Goal: Find specific page/section: Find specific page/section

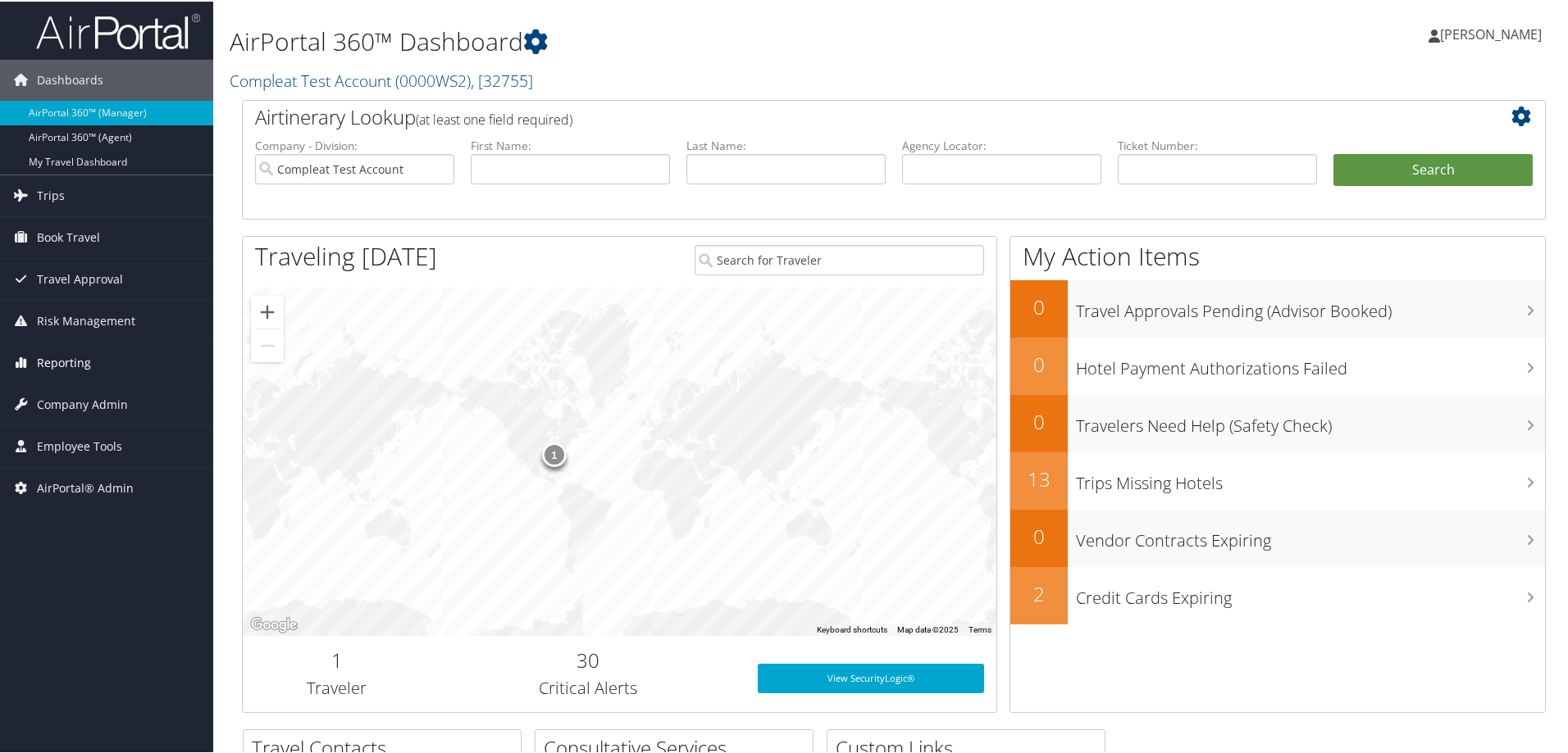
click at [65, 366] on span "Reporting" at bounding box center [64, 361] width 54 height 41
click at [79, 476] on span "Company Admin" at bounding box center [83, 477] width 91 height 41
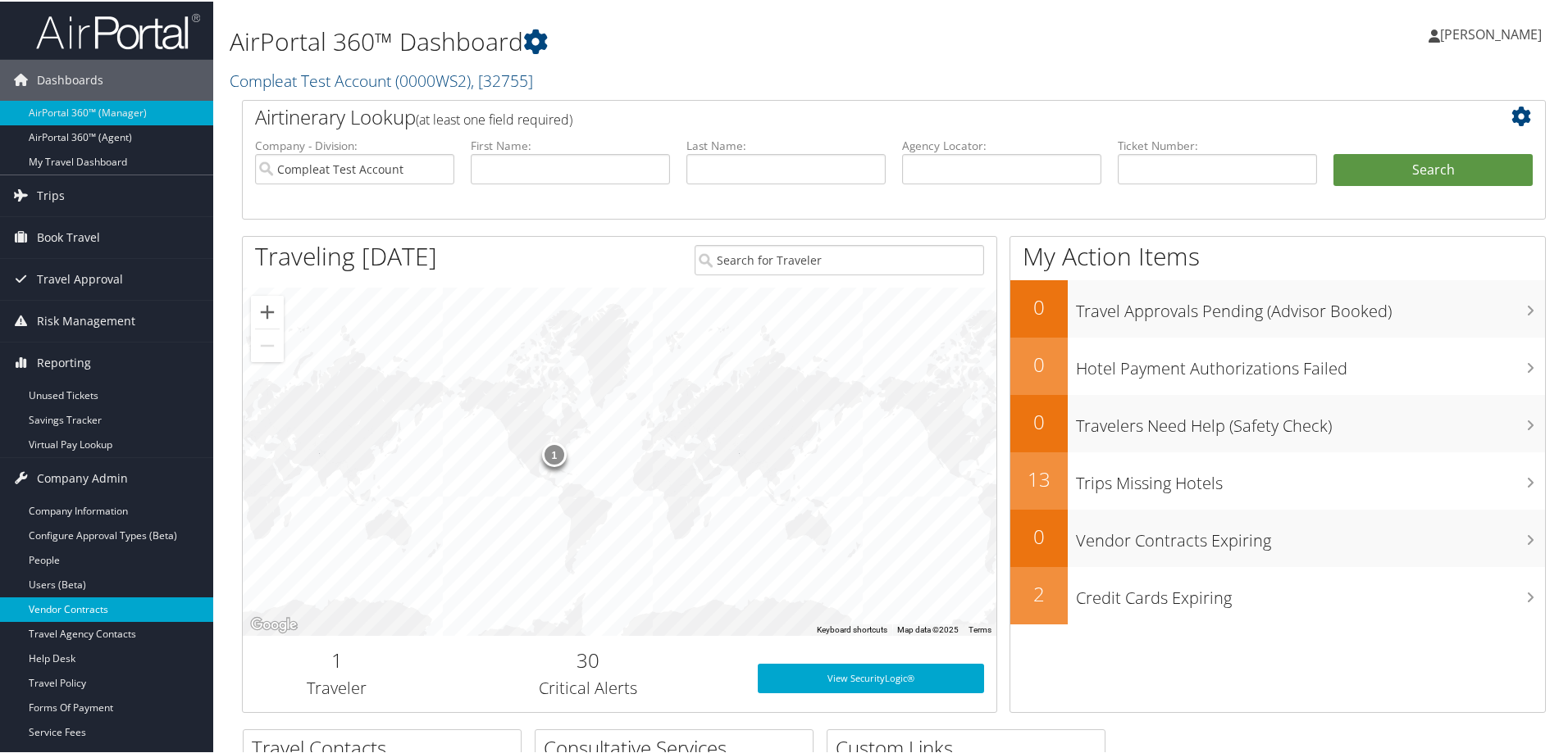
click at [87, 600] on link "Vendor Contracts" at bounding box center [106, 608] width 213 height 24
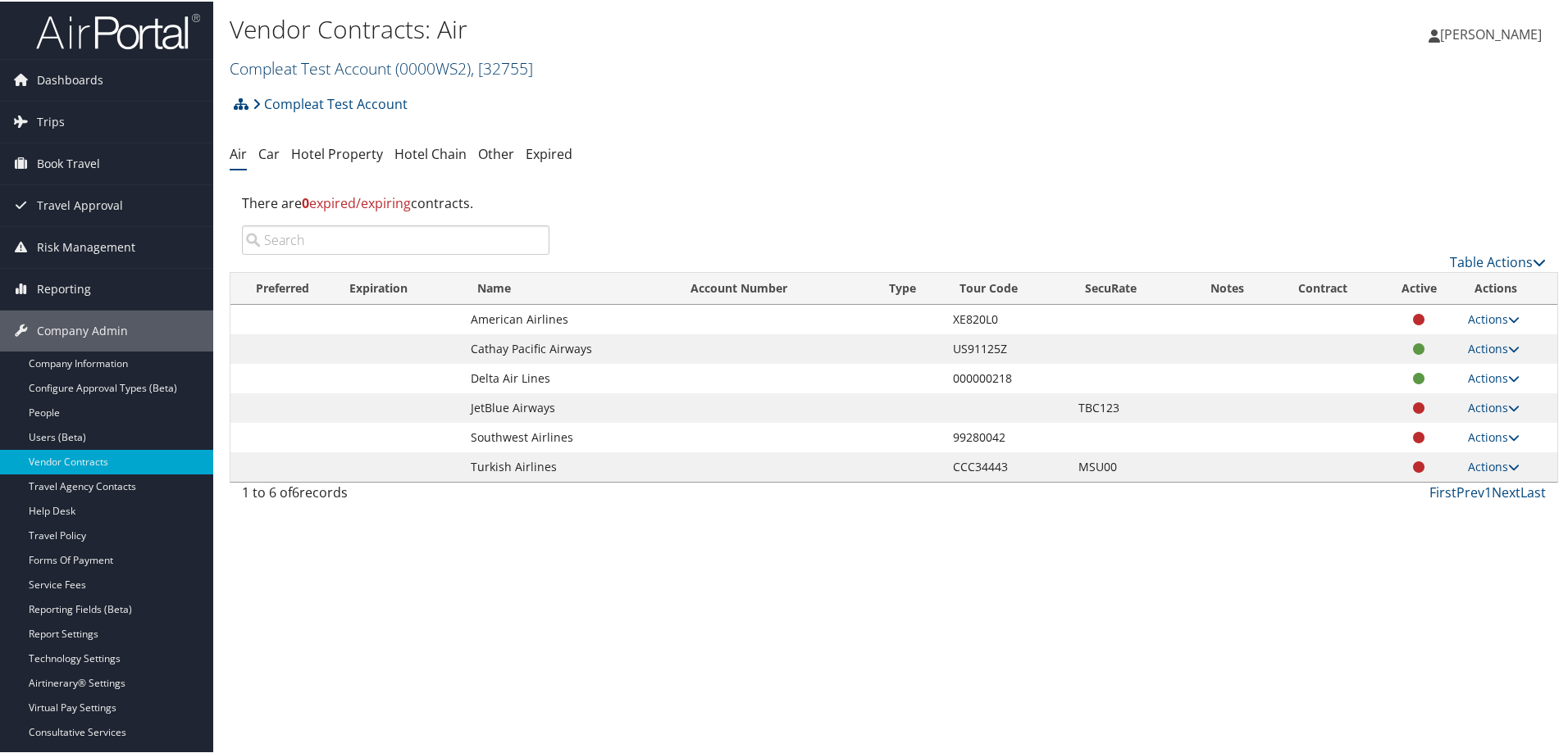
click at [353, 67] on link "Compleat Test Account ( 0000WS2 ) , [ 32755 ]" at bounding box center [381, 67] width 304 height 22
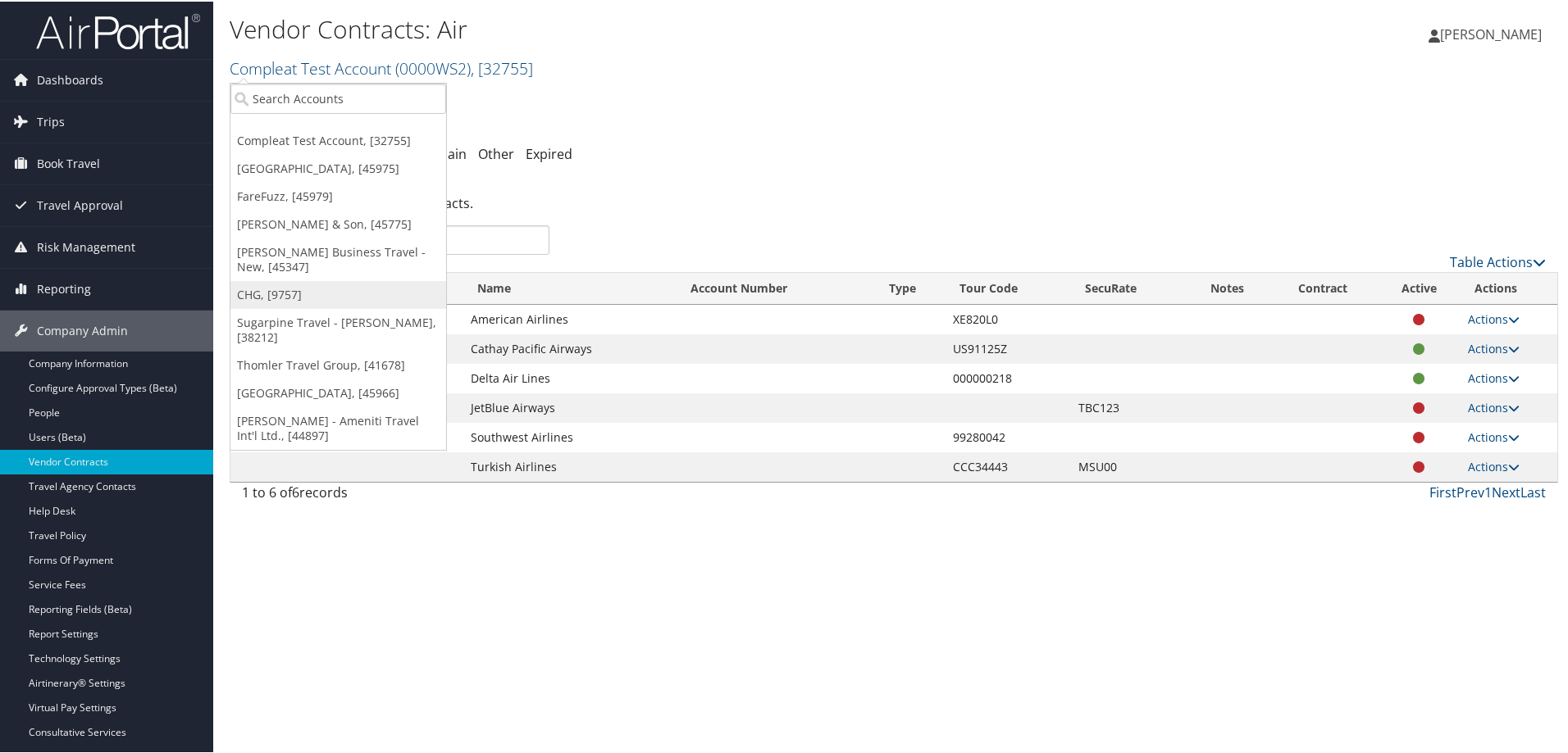
click at [284, 293] on link "CHG, [9757]" at bounding box center [338, 293] width 216 height 28
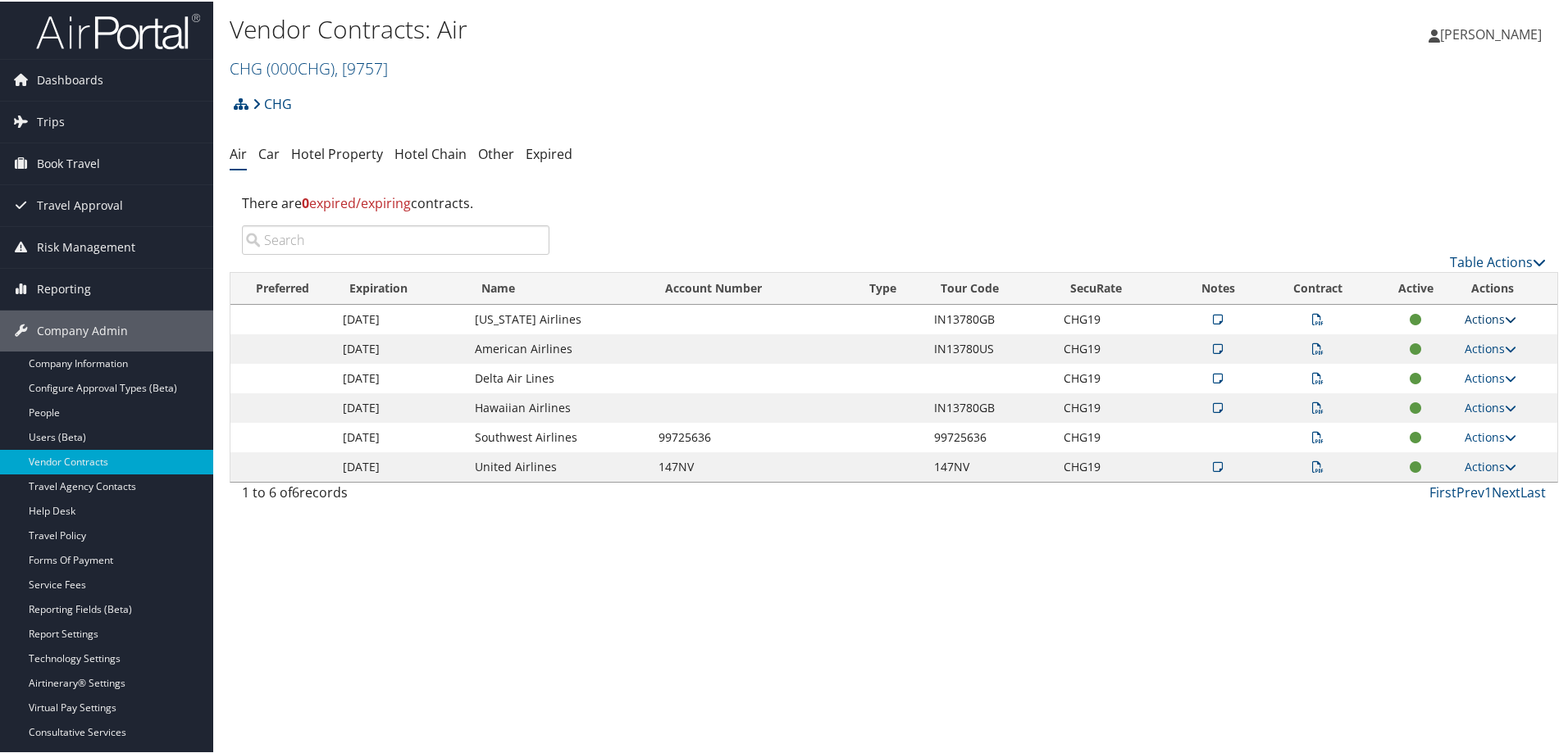
click at [1505, 315] on icon at bounding box center [1511, 318] width 12 height 12
click at [435, 546] on div "Vendor Contracts: Air CHG ( 000CHG ) , [ 9757 ] CHG Compleat Test Account Templ…" at bounding box center [894, 376] width 1361 height 753
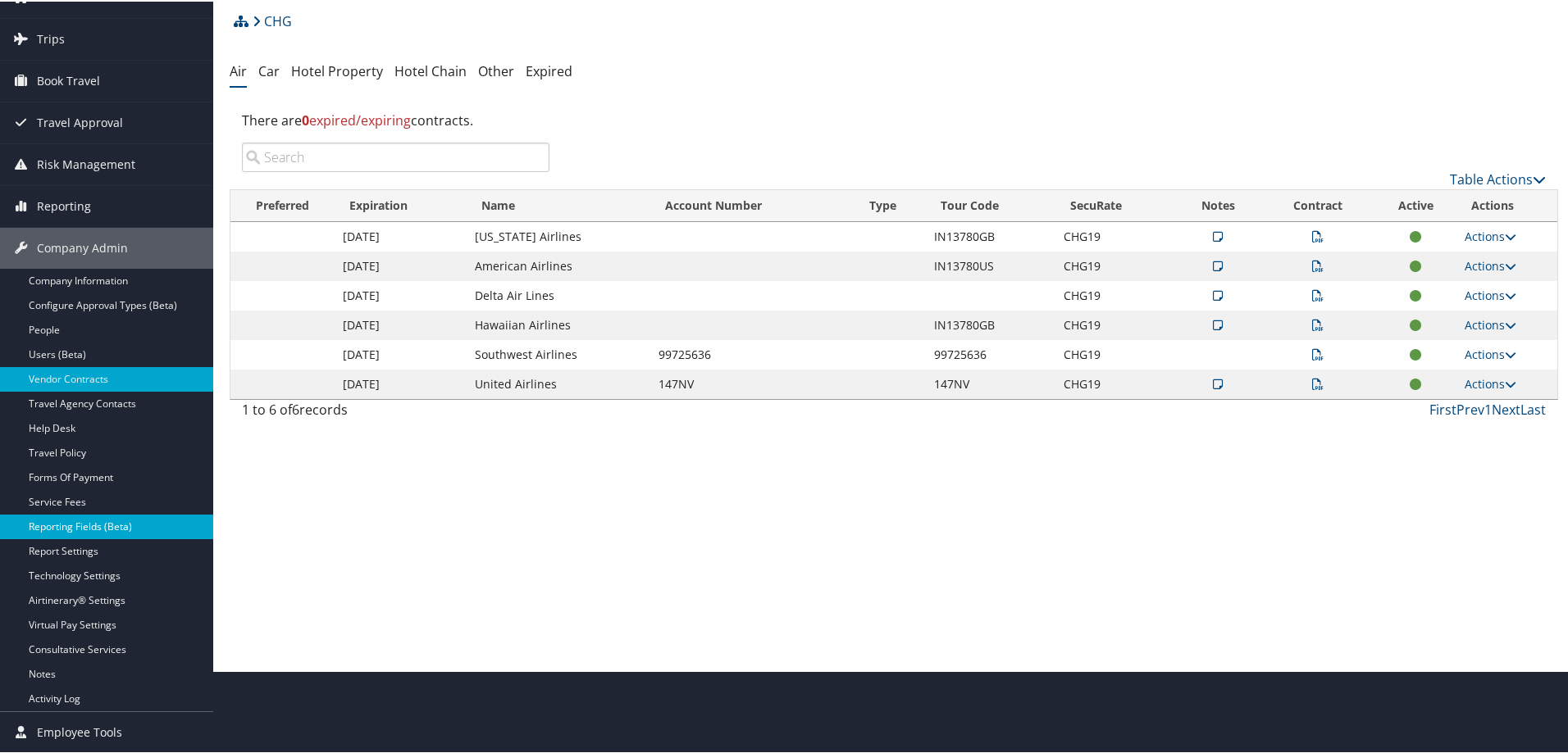
scroll to position [124, 0]
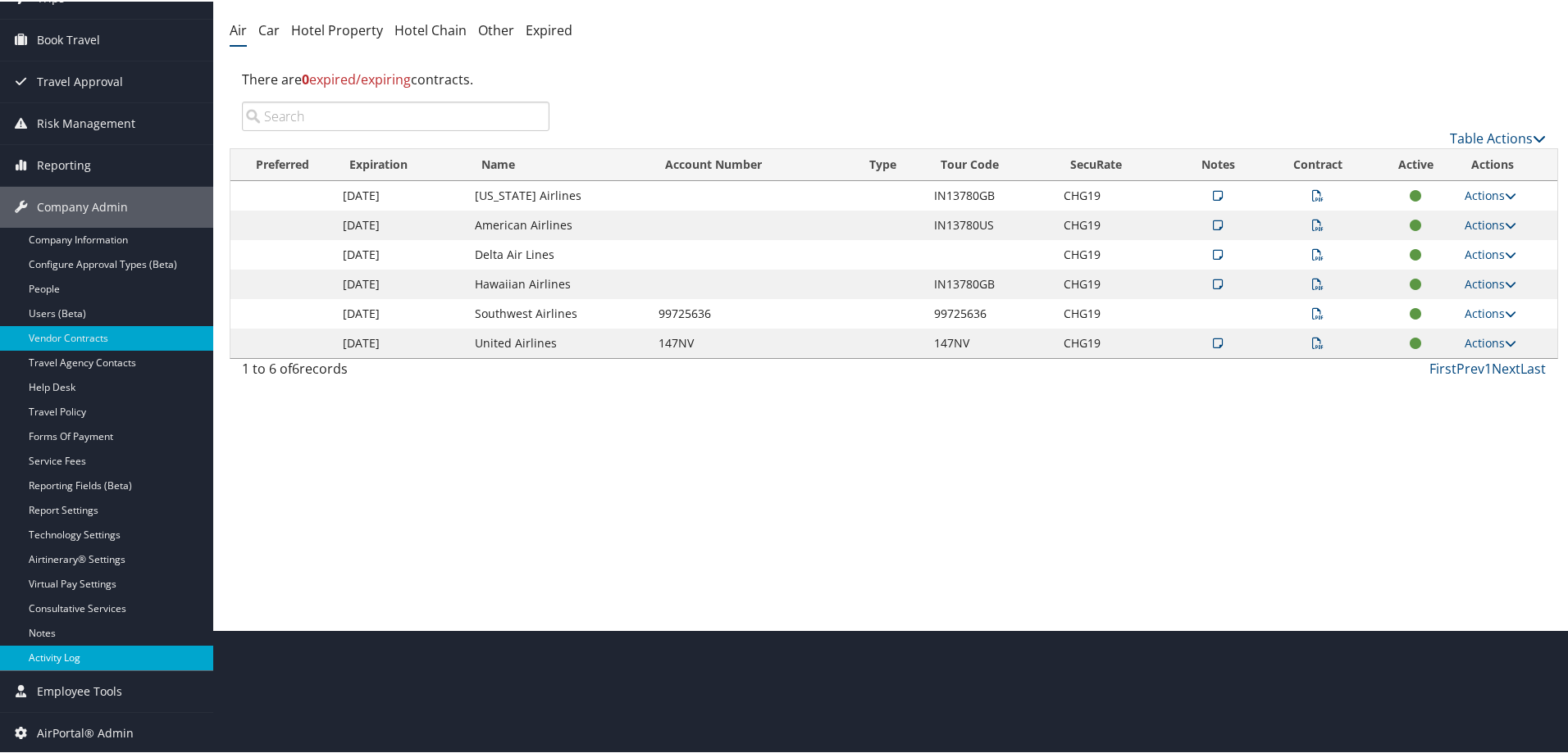
click at [55, 653] on link "Activity Log" at bounding box center [106, 656] width 213 height 24
